Goal: Information Seeking & Learning: Understand process/instructions

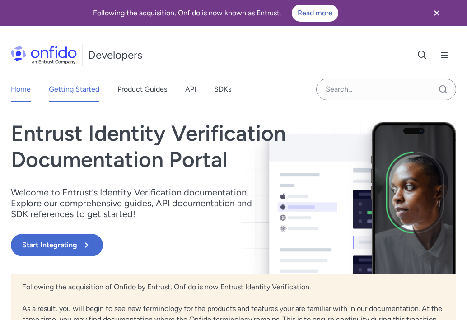
click at [83, 89] on link "Getting Started" at bounding box center [74, 89] width 51 height 25
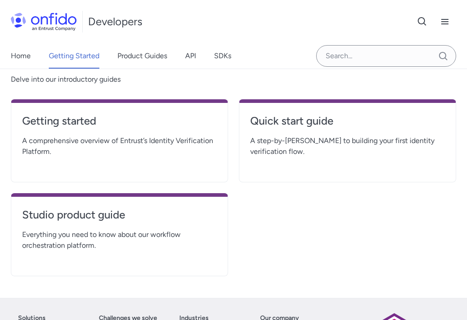
scroll to position [222, 0]
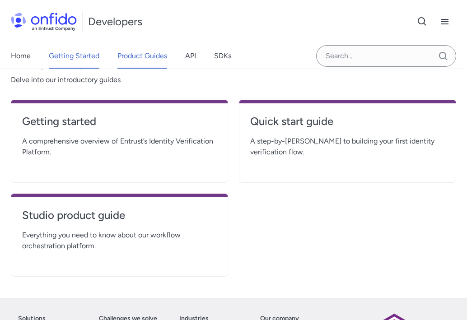
click at [149, 58] on link "Product Guides" at bounding box center [142, 55] width 50 height 25
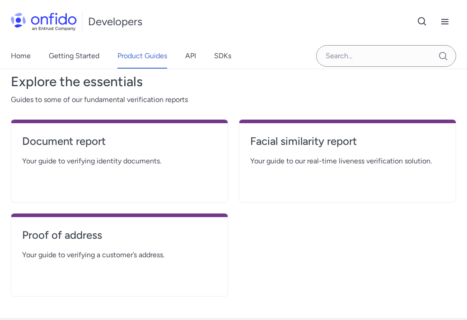
scroll to position [130, 0]
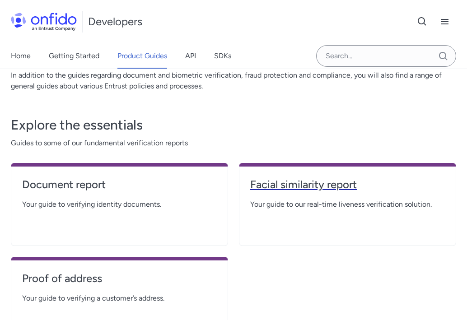
click at [305, 182] on h4 "Facial similarity report" at bounding box center [347, 184] width 194 height 14
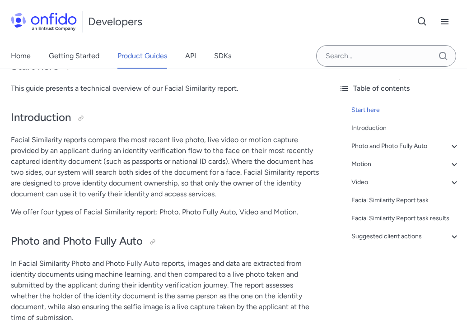
scroll to position [103, 0]
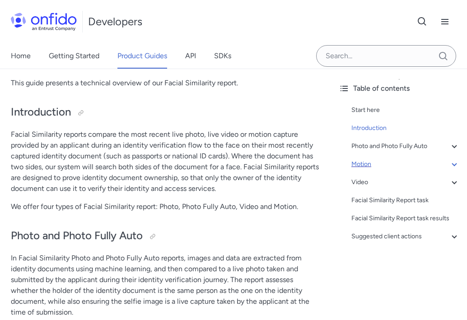
click at [363, 162] on div "Motion" at bounding box center [405, 164] width 108 height 11
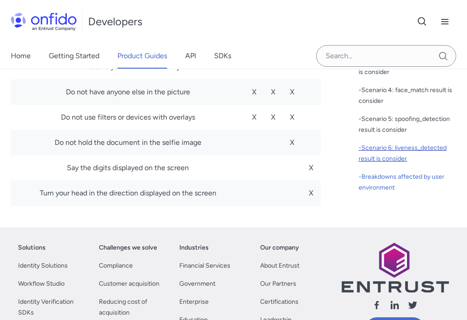
scroll to position [175, 0]
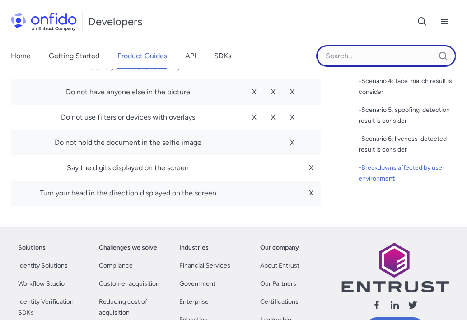
click at [332, 59] on input "Onfido search input field" at bounding box center [386, 56] width 140 height 22
